Goal: Information Seeking & Learning: Learn about a topic

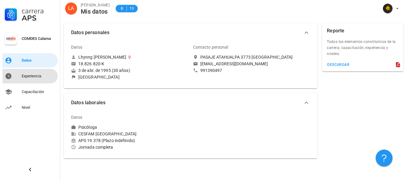
click at [44, 73] on div "Experiencia" at bounding box center [39, 76] width 34 height 10
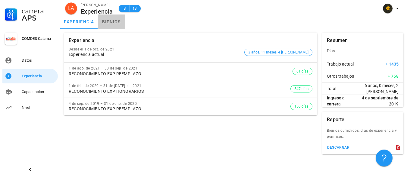
click at [102, 25] on link "bienios" at bounding box center [111, 21] width 27 height 14
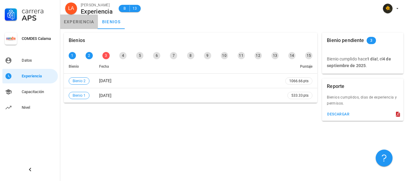
click at [80, 25] on link "experiencia" at bounding box center [79, 21] width 38 height 14
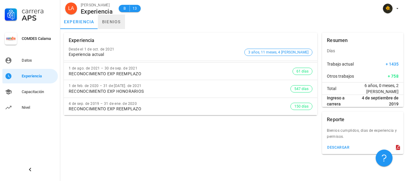
click at [106, 24] on link "bienios" at bounding box center [111, 21] width 27 height 14
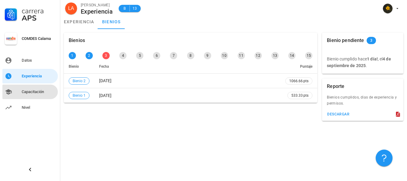
click at [36, 92] on div "Capacitación" at bounding box center [39, 91] width 34 height 5
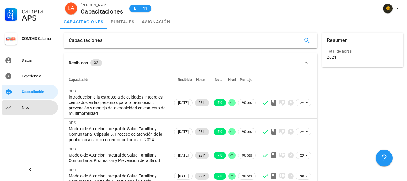
click at [35, 109] on div "Nivel" at bounding box center [39, 107] width 34 height 5
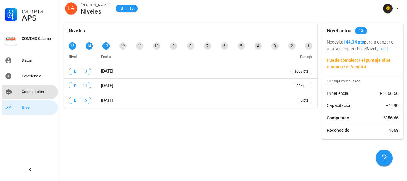
drag, startPoint x: 34, startPoint y: 88, endPoint x: 56, endPoint y: 106, distance: 28.5
click at [34, 88] on div "Capacitación" at bounding box center [39, 92] width 34 height 10
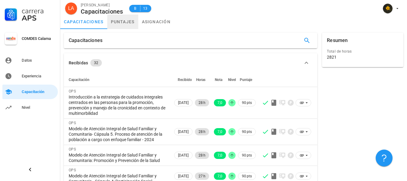
click at [130, 22] on link "puntajes" at bounding box center [122, 21] width 31 height 14
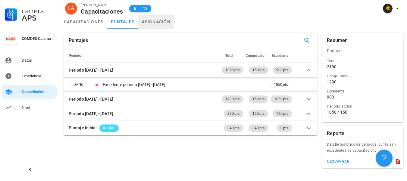
click at [156, 26] on link "asignación" at bounding box center [156, 21] width 36 height 14
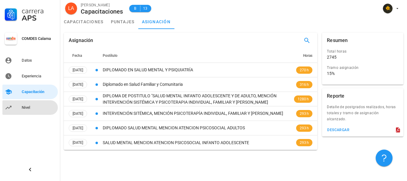
click at [15, 103] on link "Nivel" at bounding box center [29, 107] width 55 height 14
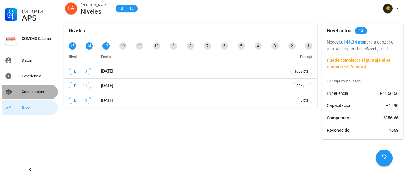
drag, startPoint x: 48, startPoint y: 92, endPoint x: 46, endPoint y: 90, distance: 3.4
click at [47, 92] on div "Capacitación" at bounding box center [39, 91] width 34 height 5
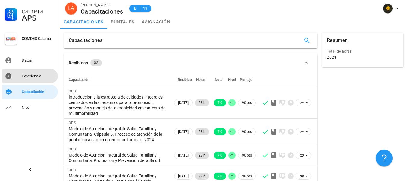
click at [46, 75] on div "Experiencia" at bounding box center [39, 76] width 34 height 5
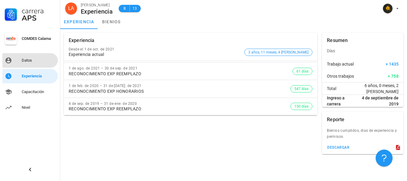
click at [39, 59] on div "Datos" at bounding box center [39, 60] width 34 height 5
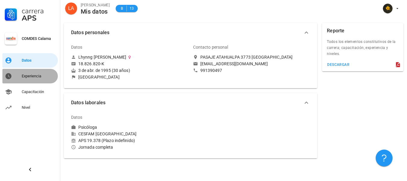
click at [38, 75] on div "Experiencia" at bounding box center [39, 76] width 34 height 5
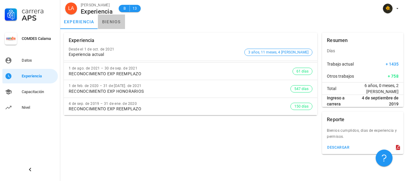
click at [106, 23] on link "bienios" at bounding box center [111, 21] width 27 height 14
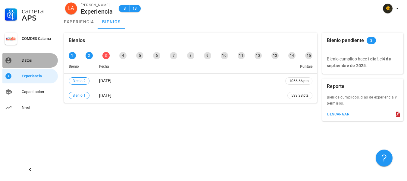
click at [34, 64] on div "Datos" at bounding box center [39, 60] width 34 height 10
